Goal: Task Accomplishment & Management: Manage account settings

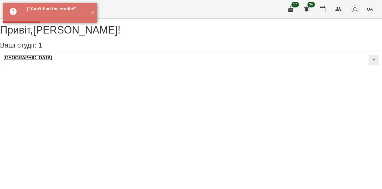
click at [38, 60] on h3 "[GEOGRAPHIC_DATA]" at bounding box center [27, 57] width 49 height 5
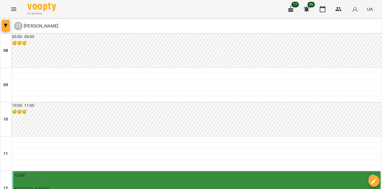
click at [4, 25] on icon "button" at bounding box center [5, 25] width 3 height 3
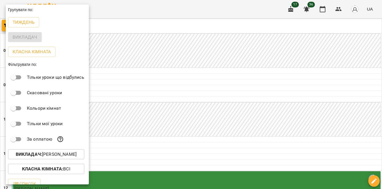
click at [32, 153] on b "Викладач :" at bounding box center [29, 153] width 26 height 5
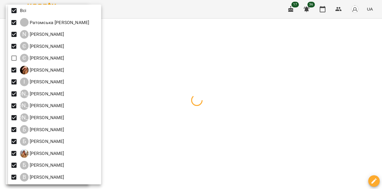
click at [151, 97] on div at bounding box center [191, 94] width 382 height 189
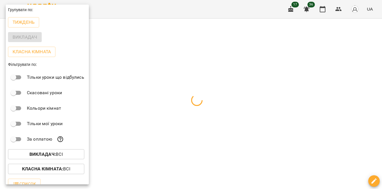
click at [116, 119] on div at bounding box center [191, 94] width 382 height 189
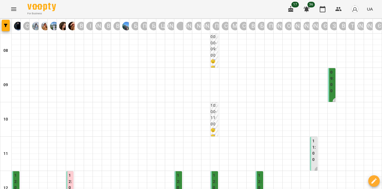
scroll to position [186, 0]
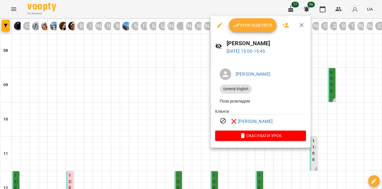
click at [188, 82] on div at bounding box center [191, 94] width 382 height 189
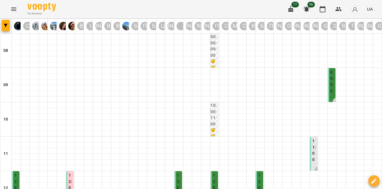
scroll to position [61, 0]
click at [216, 172] on label "12:00" at bounding box center [215, 184] width 4 height 25
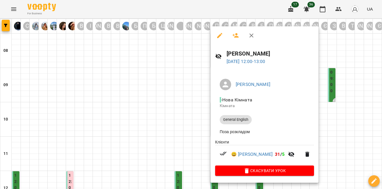
click at [197, 89] on div at bounding box center [191, 94] width 382 height 189
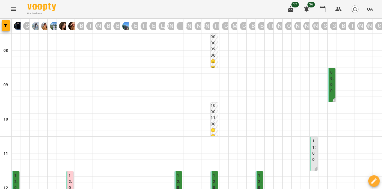
scroll to position [320, 0]
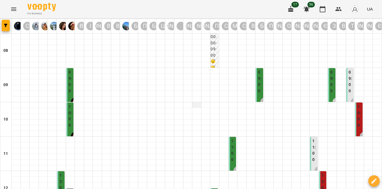
scroll to position [272, 0]
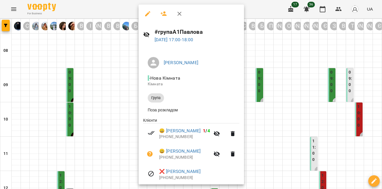
click at [109, 86] on div at bounding box center [191, 94] width 382 height 189
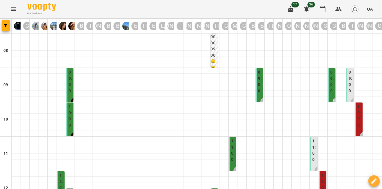
scroll to position [334, 0]
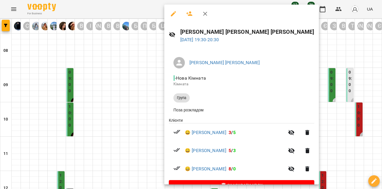
click at [148, 83] on div at bounding box center [191, 94] width 382 height 189
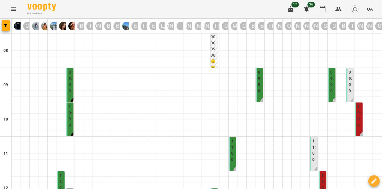
scroll to position [176, 0]
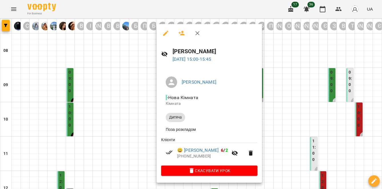
click at [112, 85] on div at bounding box center [191, 94] width 382 height 189
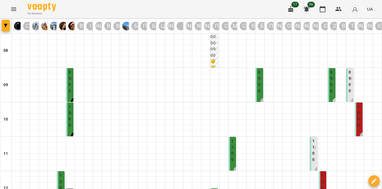
scroll to position [173, 0]
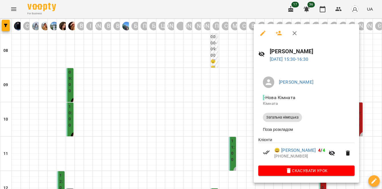
click at [210, 86] on div at bounding box center [191, 94] width 382 height 189
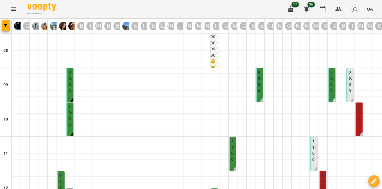
scroll to position [305, 0]
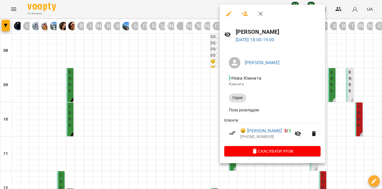
click at [183, 81] on div at bounding box center [191, 94] width 382 height 189
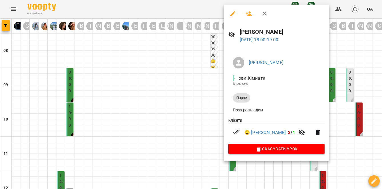
click at [165, 74] on div at bounding box center [191, 94] width 382 height 189
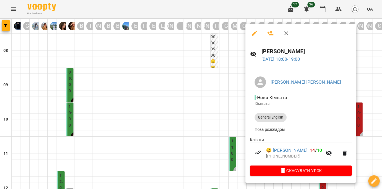
click at [238, 56] on div at bounding box center [191, 94] width 382 height 189
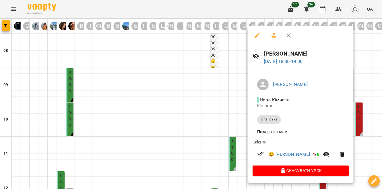
click at [226, 60] on div at bounding box center [191, 94] width 382 height 189
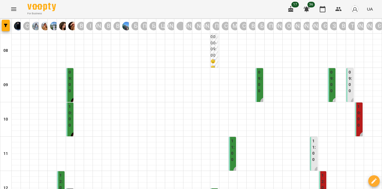
scroll to position [298, 0]
